Goal: Information Seeking & Learning: Learn about a topic

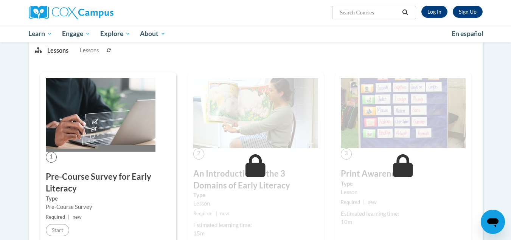
scroll to position [70, 0]
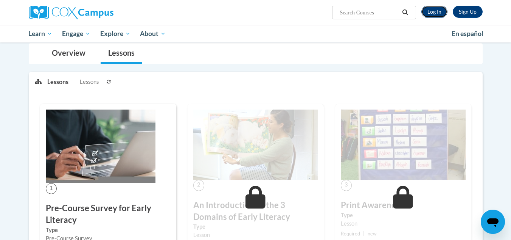
click at [435, 12] on link "Log In" at bounding box center [435, 12] width 26 height 12
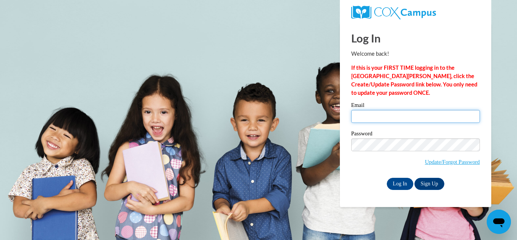
click at [385, 110] on input "Email" at bounding box center [415, 116] width 129 height 13
type input "farleyma@wauwatosa.k12.wi.us"
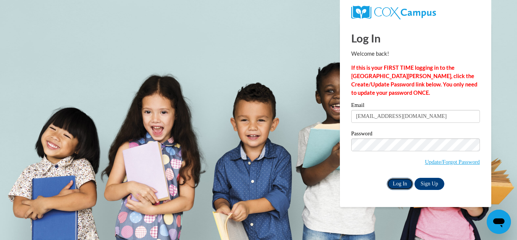
click at [407, 185] on input "Log In" at bounding box center [400, 184] width 27 height 12
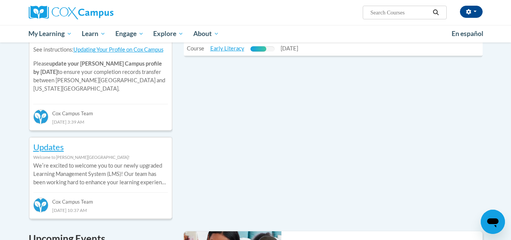
scroll to position [296, 0]
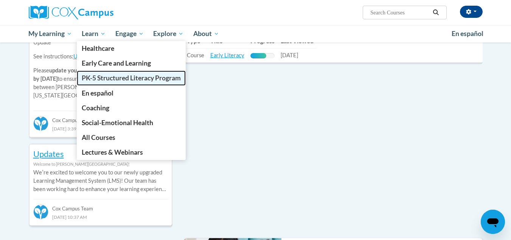
click at [102, 76] on span "PK-5 Structured Literacy Program" at bounding box center [131, 78] width 99 height 8
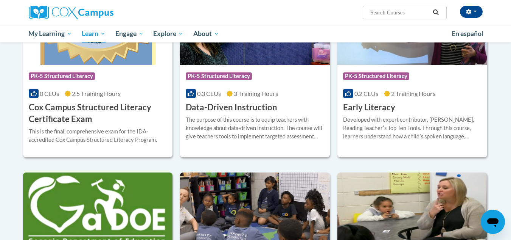
scroll to position [304, 0]
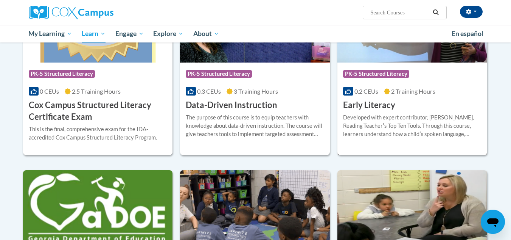
click at [402, 99] on div "Course Category: PK-5 Structured Literacy 0.2 CEUs 2 Training Hours COURSE Earl…" at bounding box center [413, 86] width 150 height 48
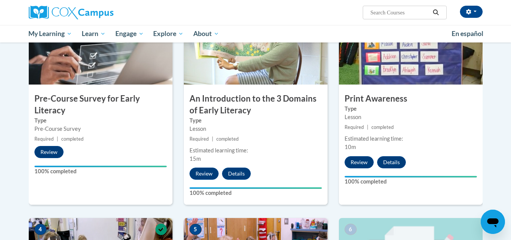
scroll to position [192, 0]
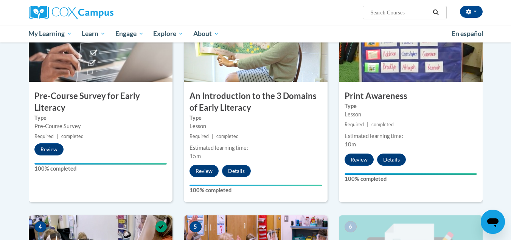
click at [80, 94] on h3 "Pre-Course Survey for Early Literacy" at bounding box center [101, 101] width 144 height 23
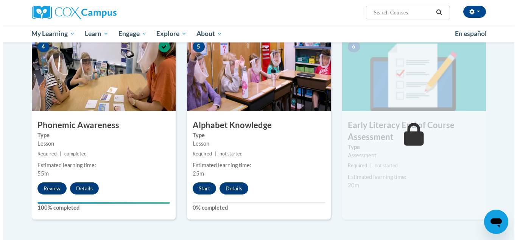
scroll to position [376, 0]
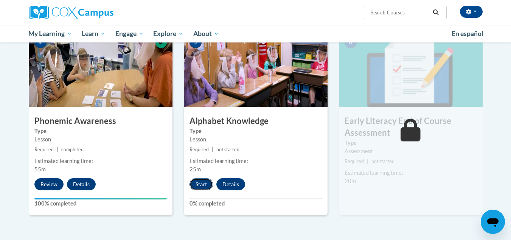
click at [200, 184] on button "Start" at bounding box center [201, 184] width 23 height 12
